Goal: Navigation & Orientation: Find specific page/section

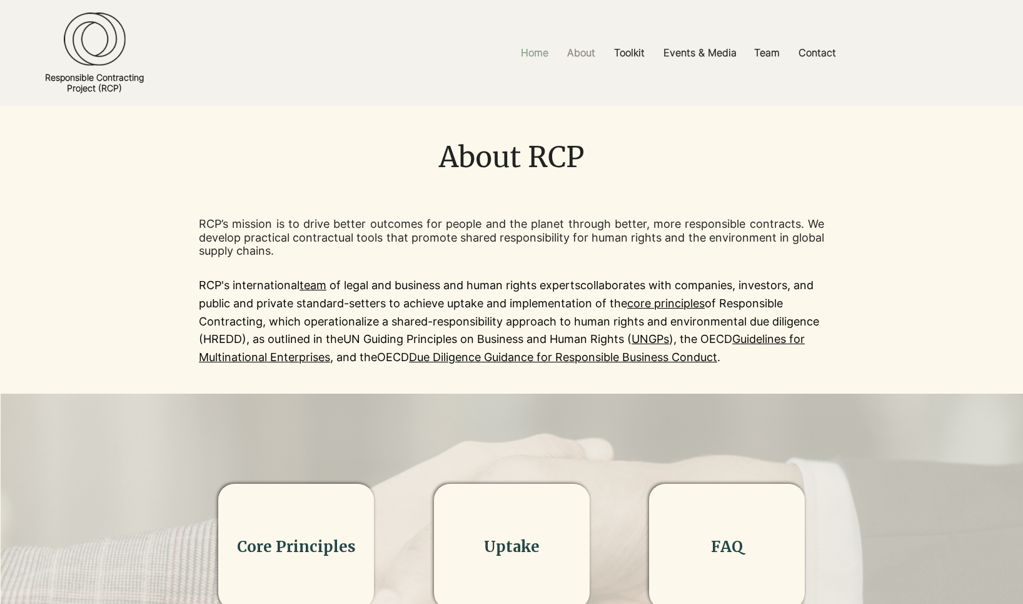
click at [532, 44] on p "Home" at bounding box center [535, 53] width 40 height 28
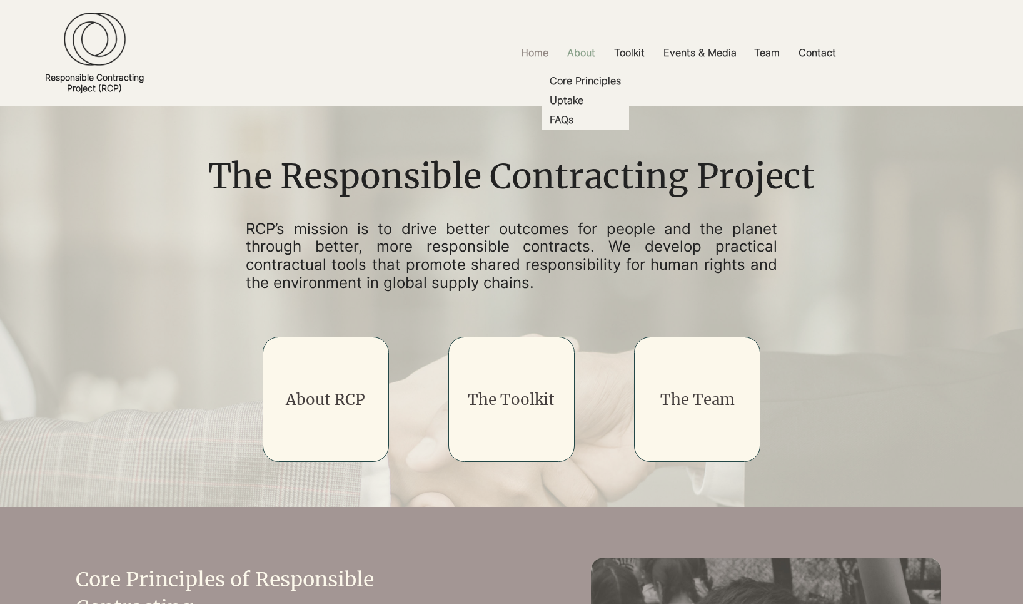
click at [594, 54] on p "About" at bounding box center [581, 53] width 41 height 28
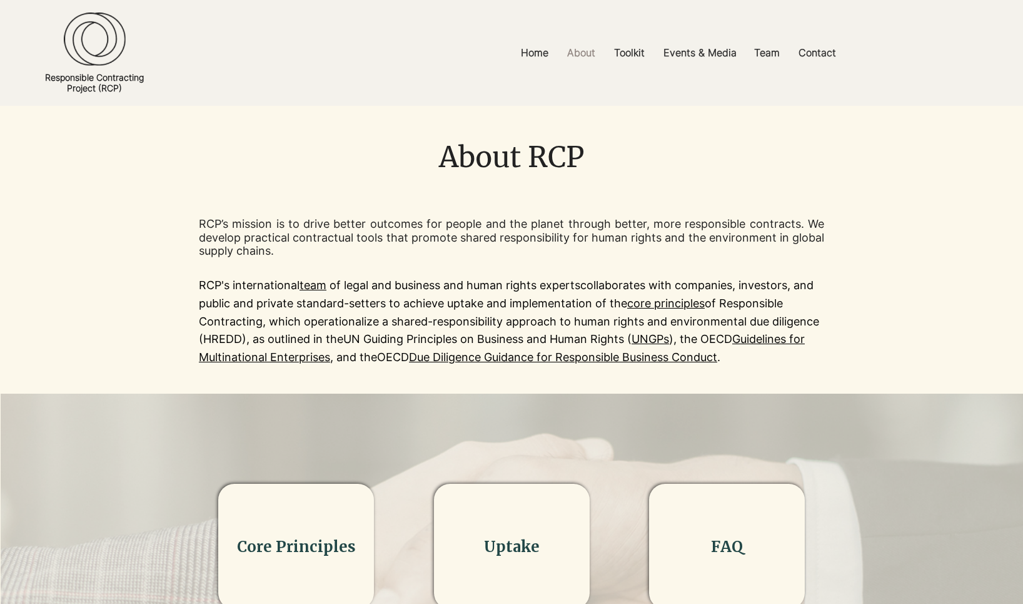
click at [103, 39] on img at bounding box center [95, 40] width 62 height 54
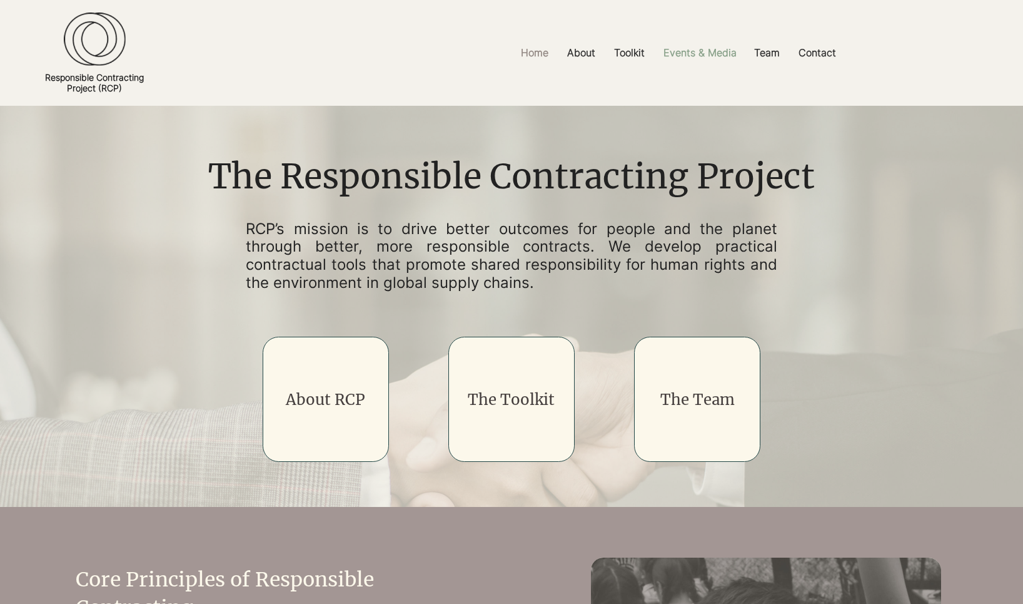
click at [708, 56] on p "Events & Media" at bounding box center [700, 53] width 86 height 28
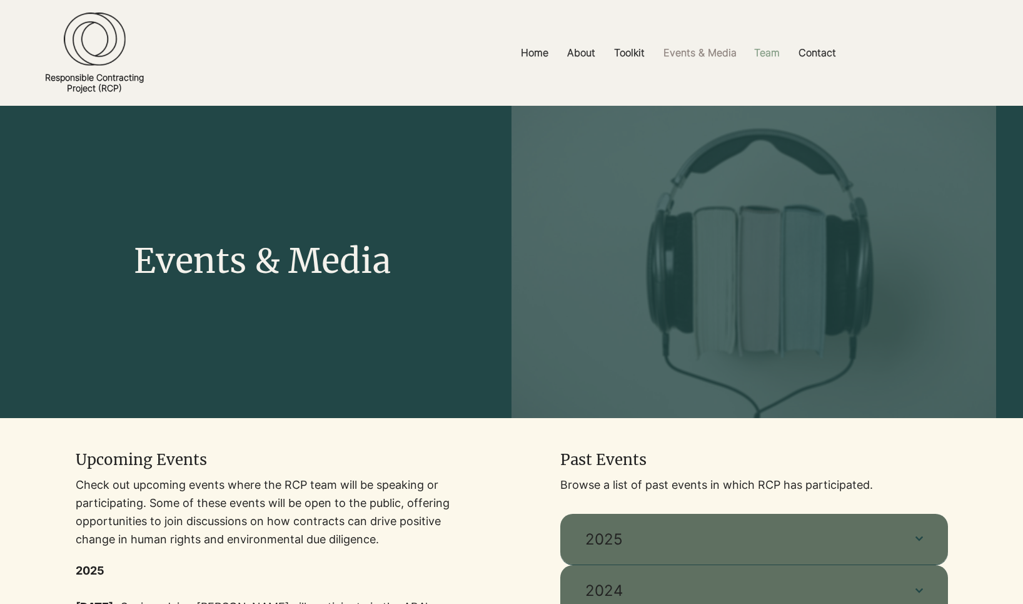
click at [776, 48] on p "Team" at bounding box center [767, 53] width 38 height 28
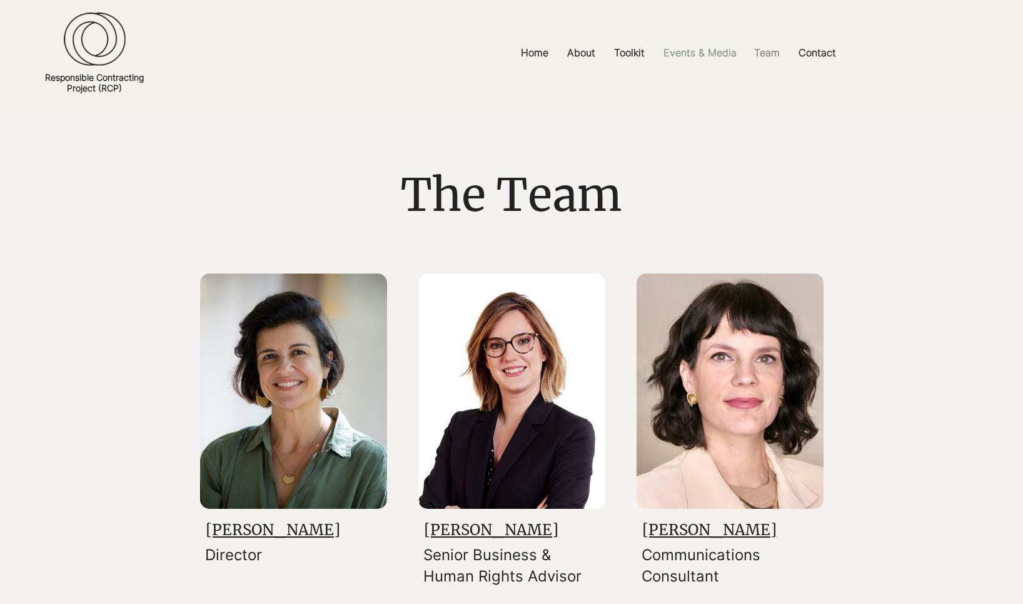
click at [681, 51] on p "Events & Media" at bounding box center [700, 53] width 86 height 28
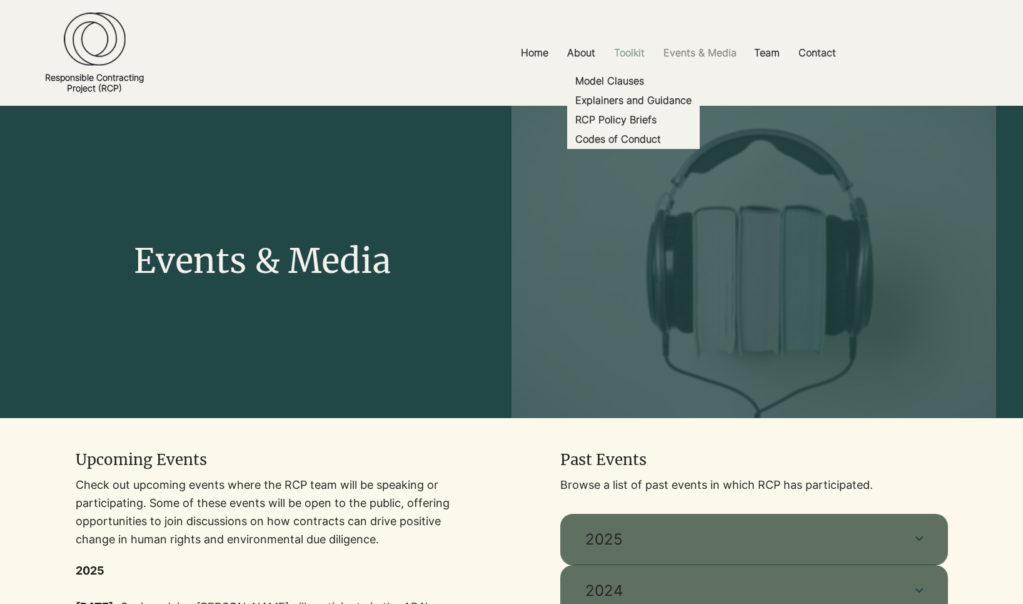
click at [636, 56] on p "Toolkit" at bounding box center [629, 53] width 43 height 28
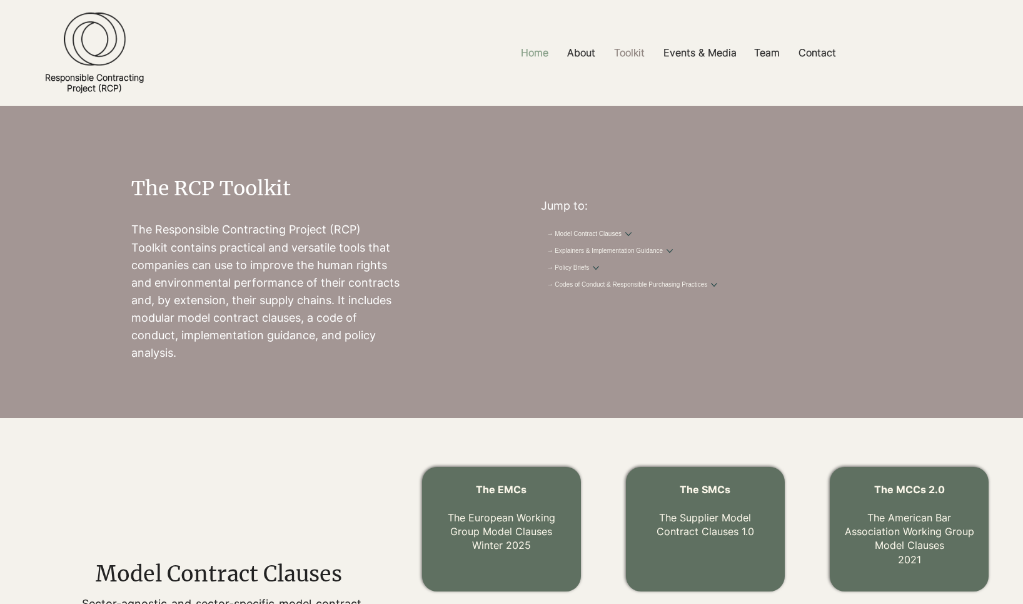
click at [535, 51] on p "Home" at bounding box center [535, 53] width 40 height 28
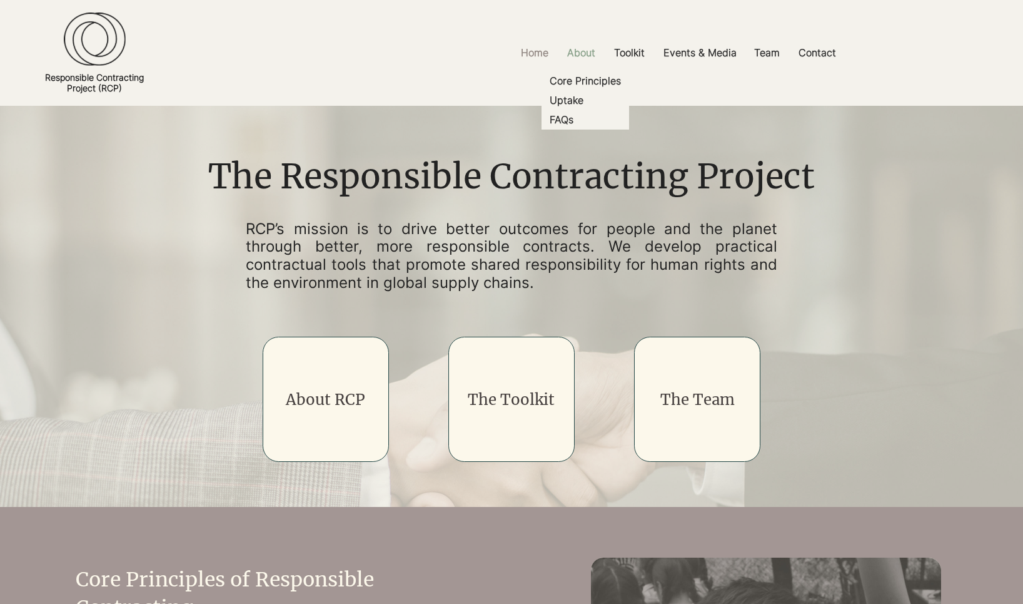
click at [583, 49] on p "About" at bounding box center [581, 53] width 41 height 28
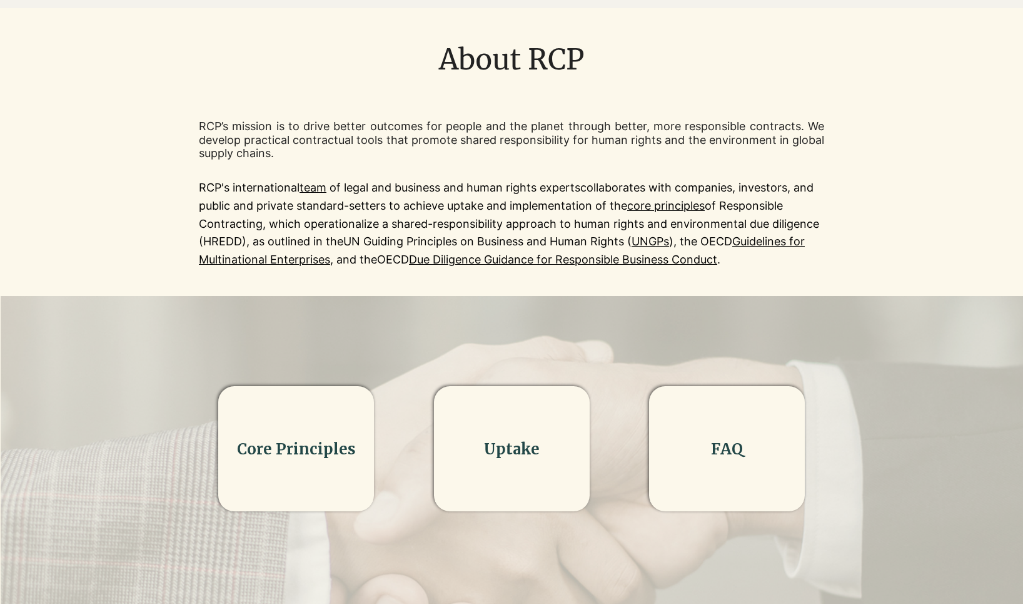
scroll to position [99, 0]
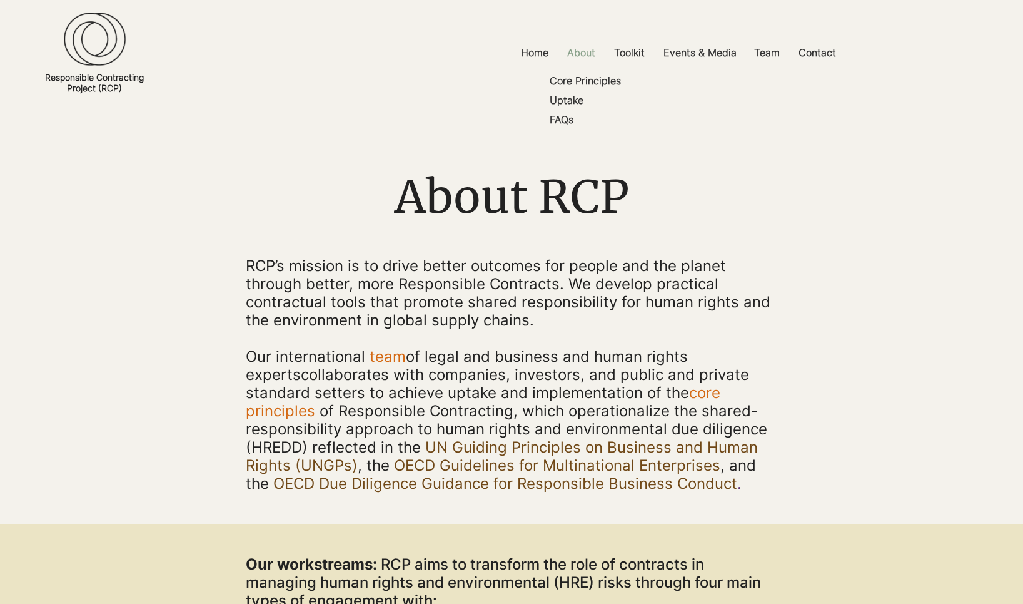
click at [591, 50] on p "About" at bounding box center [581, 53] width 41 height 28
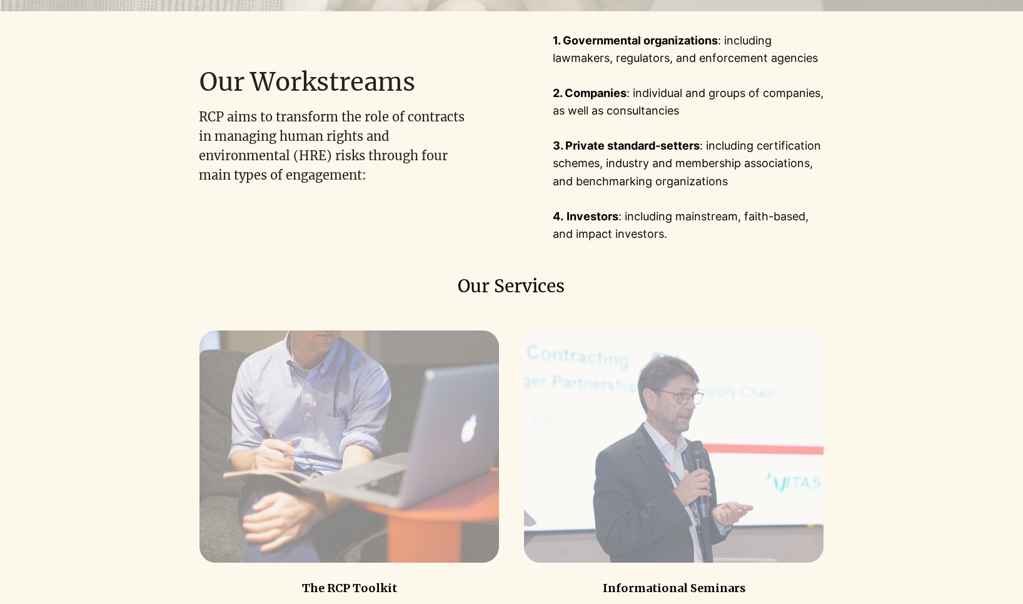
scroll to position [645, 0]
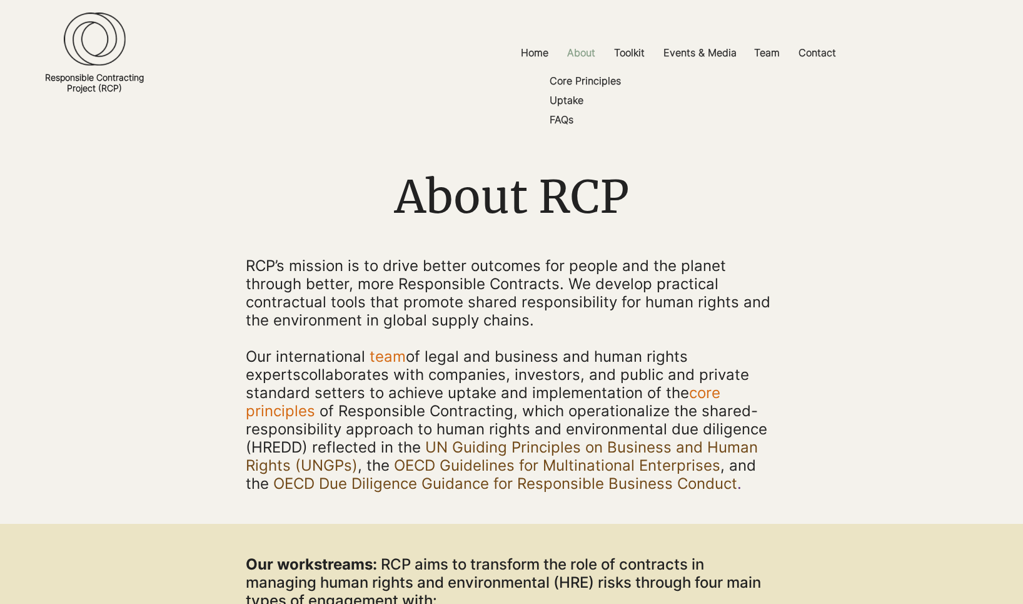
click at [585, 52] on p "About" at bounding box center [581, 53] width 41 height 28
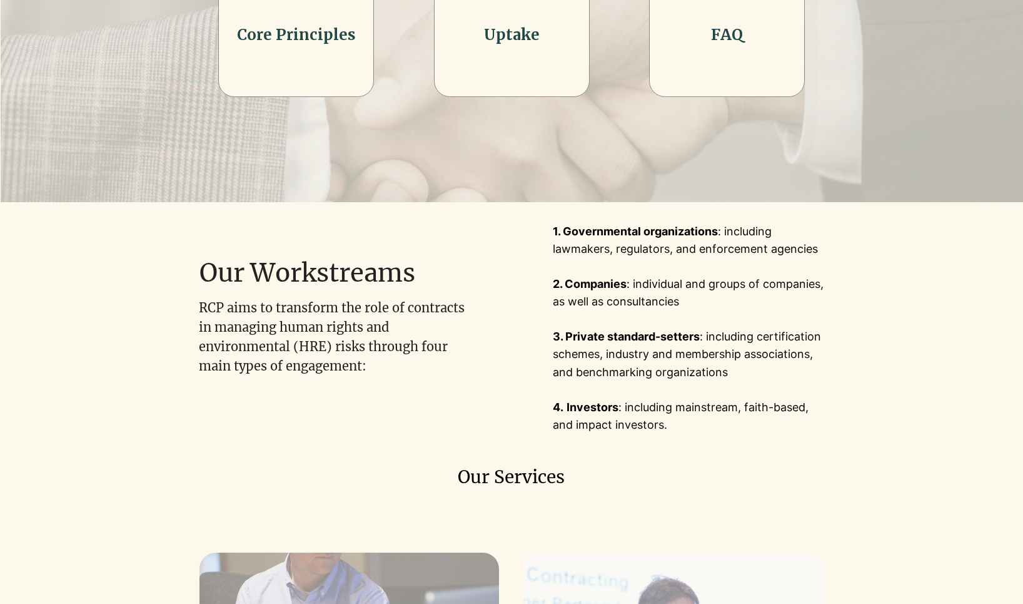
scroll to position [514, 0]
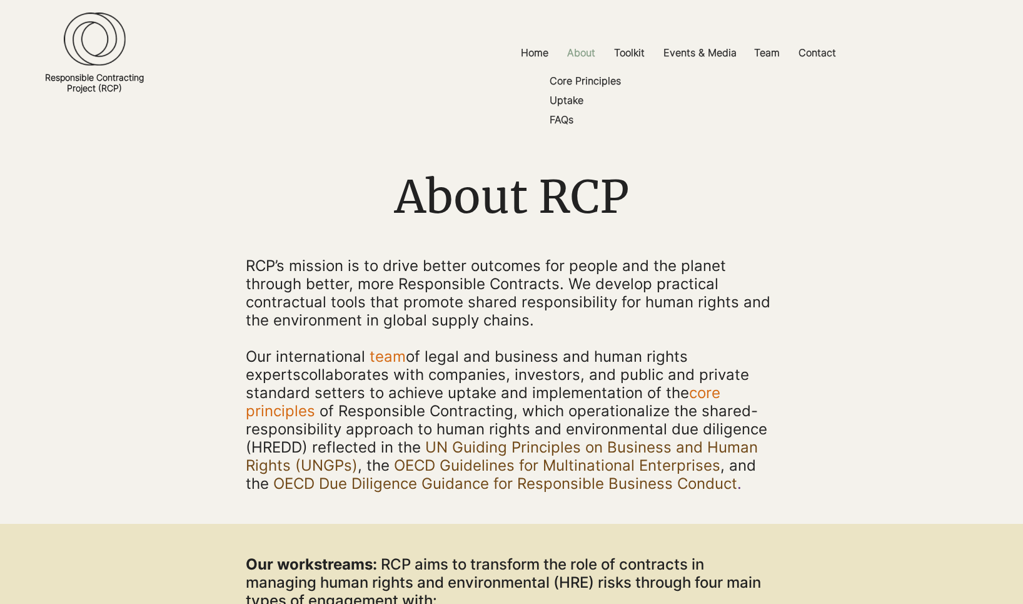
click at [590, 51] on p "About" at bounding box center [581, 53] width 41 height 28
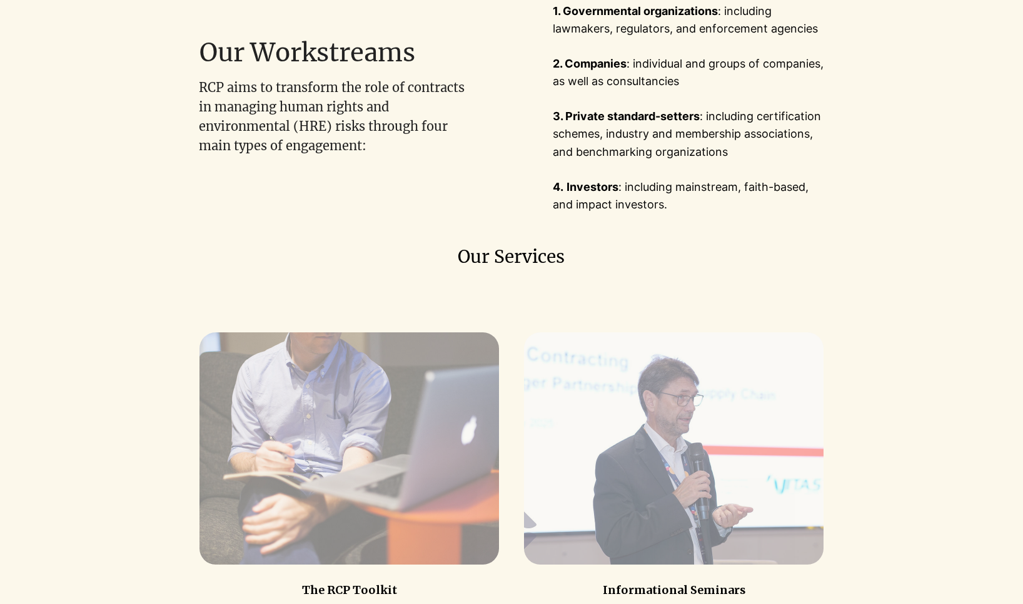
scroll to position [716, 0]
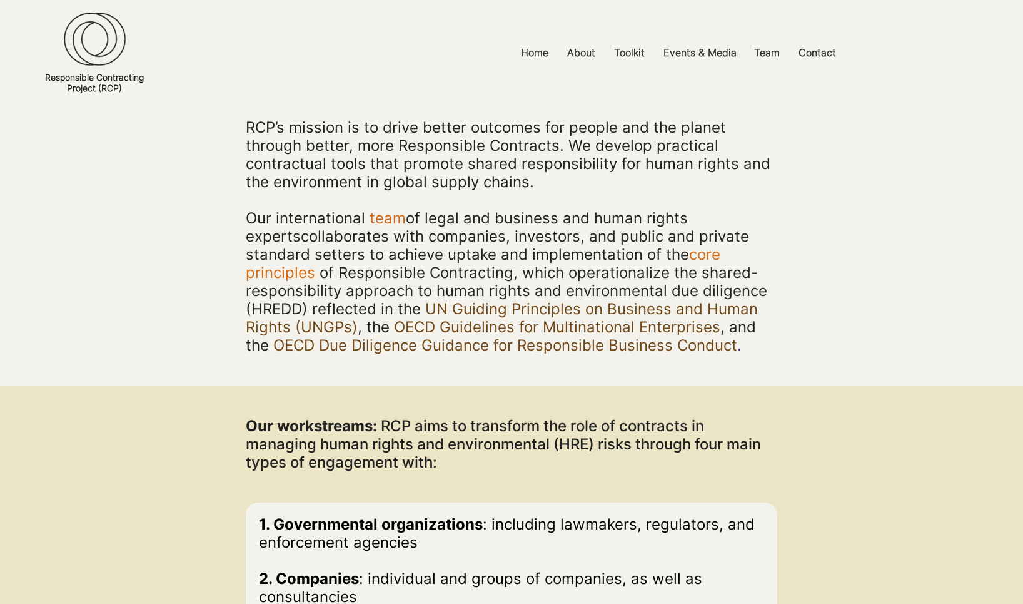
scroll to position [145, 0]
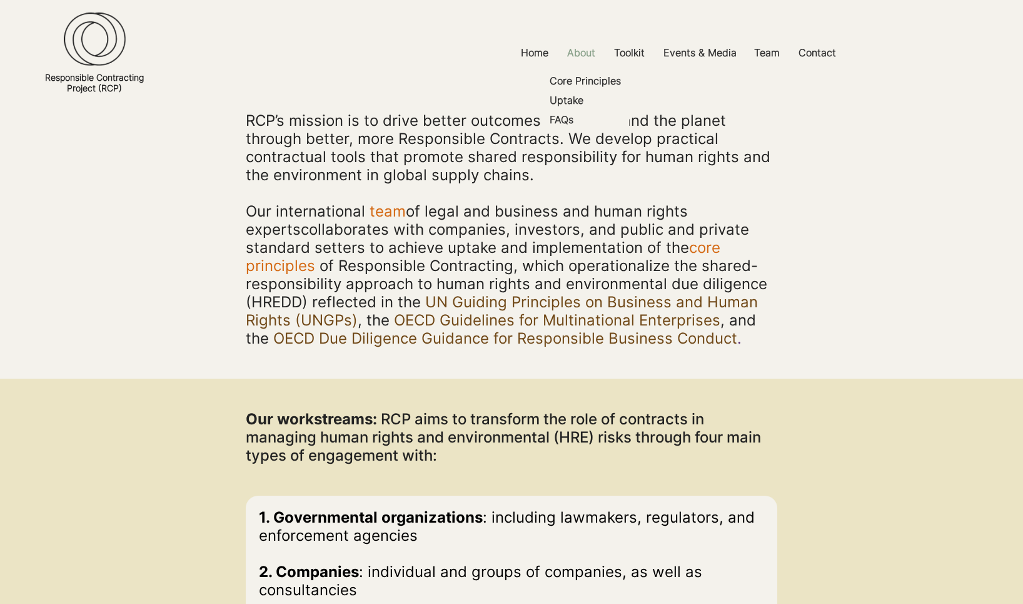
click at [577, 54] on p "About" at bounding box center [581, 53] width 41 height 28
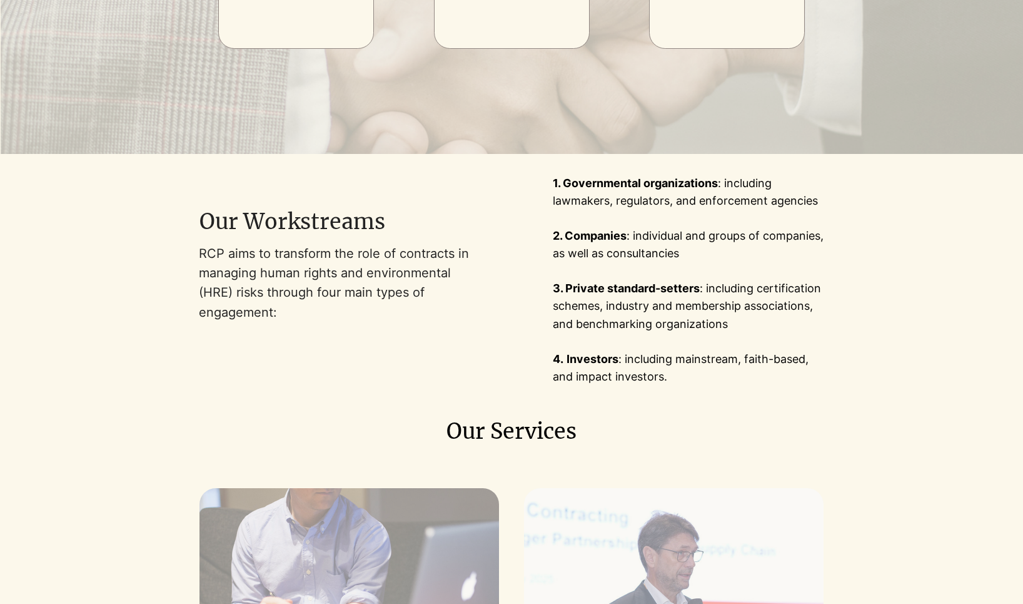
scroll to position [558, 0]
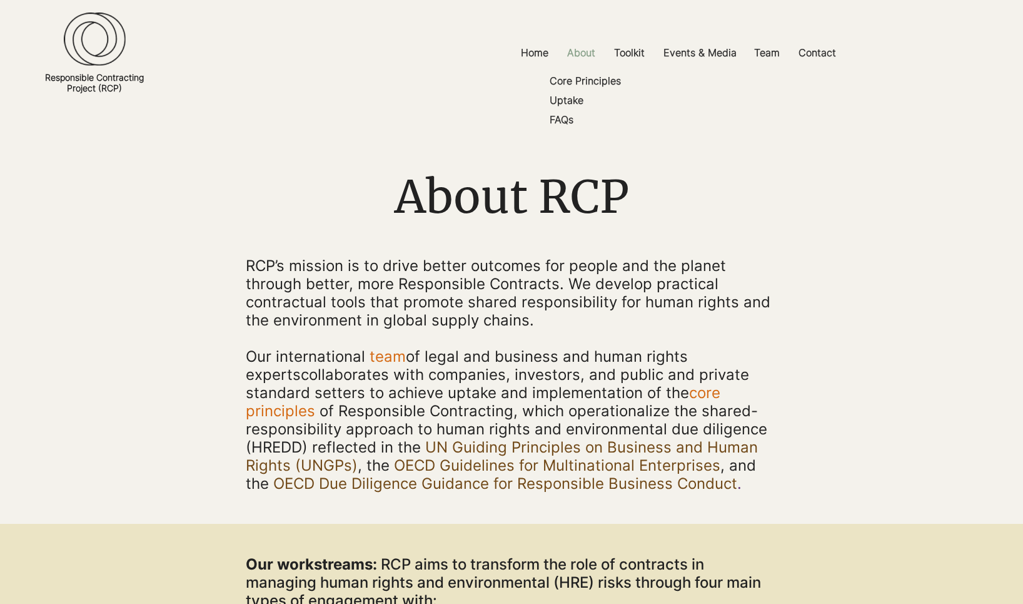
click at [570, 52] on p "About" at bounding box center [581, 53] width 41 height 28
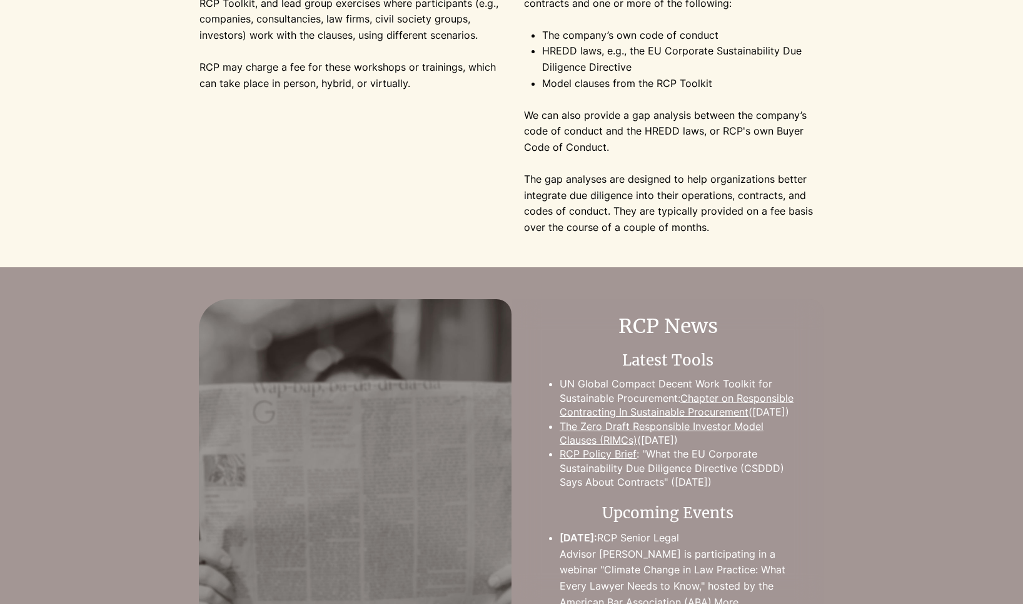
scroll to position [1950, 0]
